Goal: Navigation & Orientation: Find specific page/section

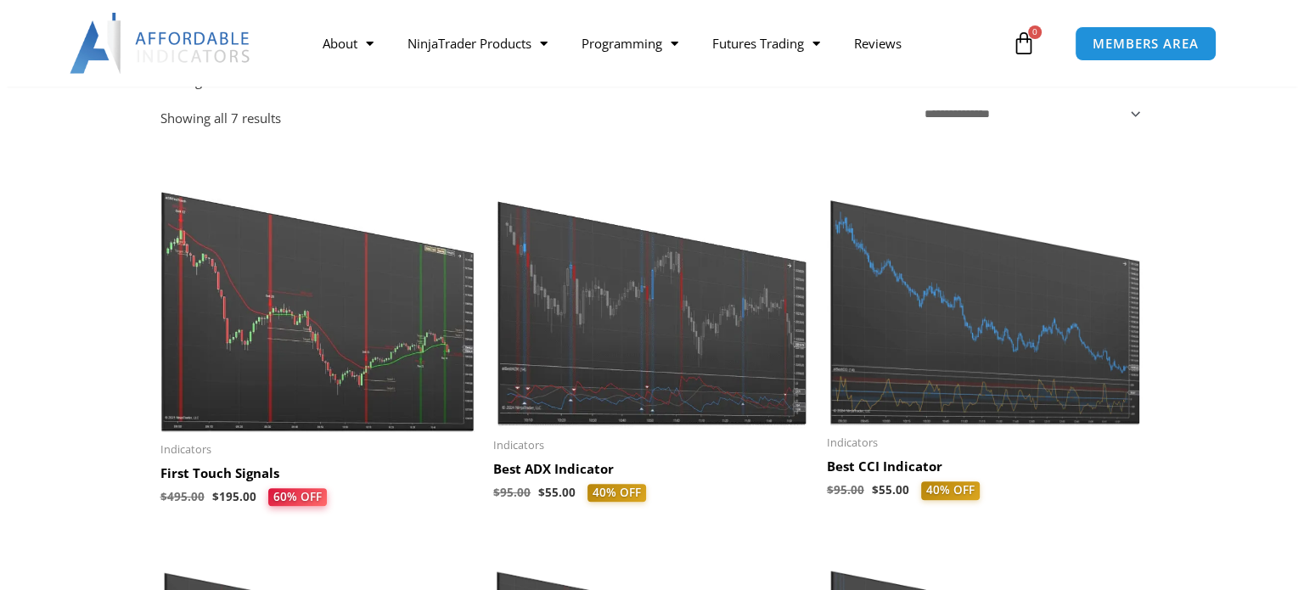
scroll to position [340, 0]
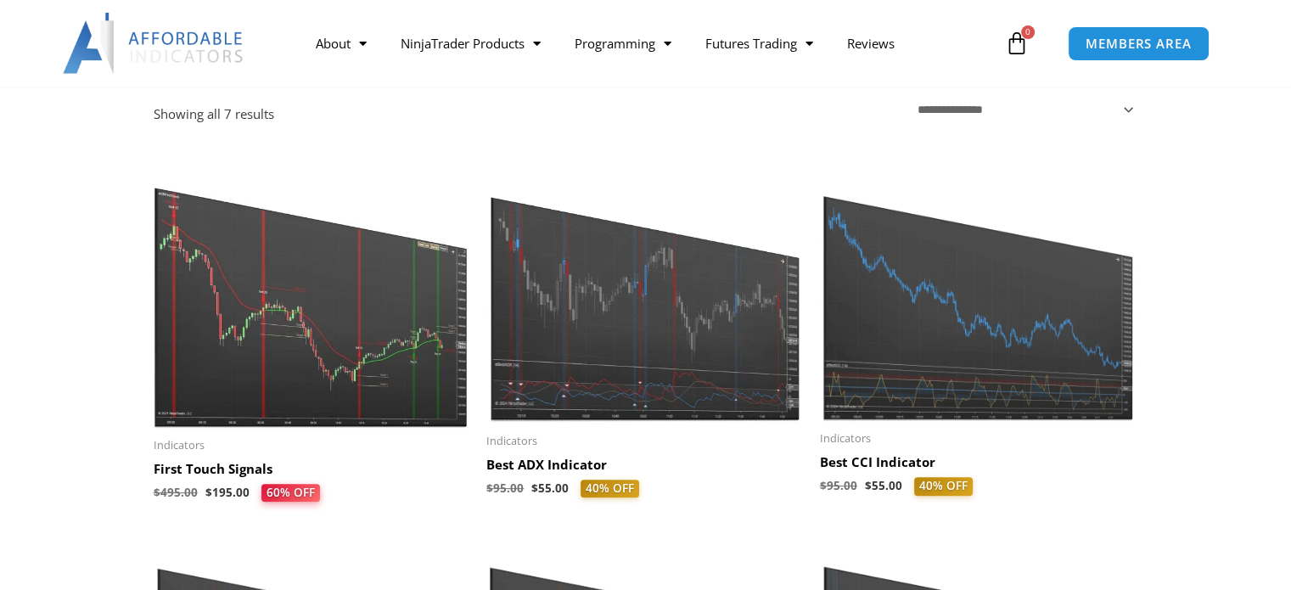
click at [974, 331] on img at bounding box center [978, 288] width 317 height 266
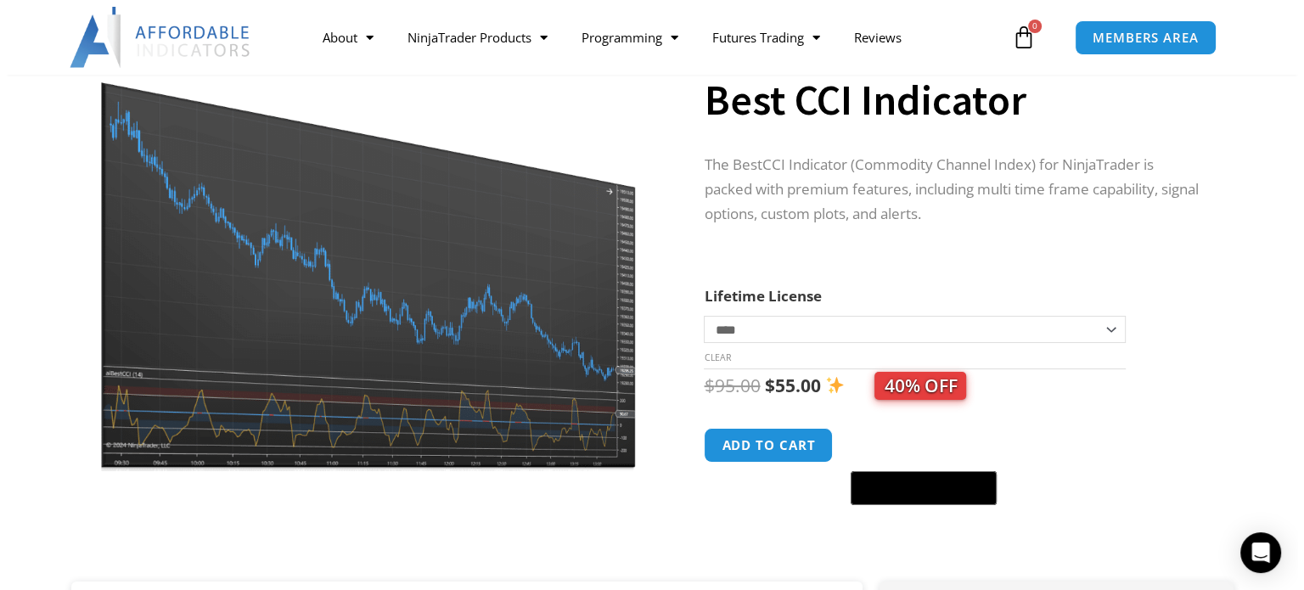
scroll to position [170, 0]
